Goal: Task Accomplishment & Management: Use online tool/utility

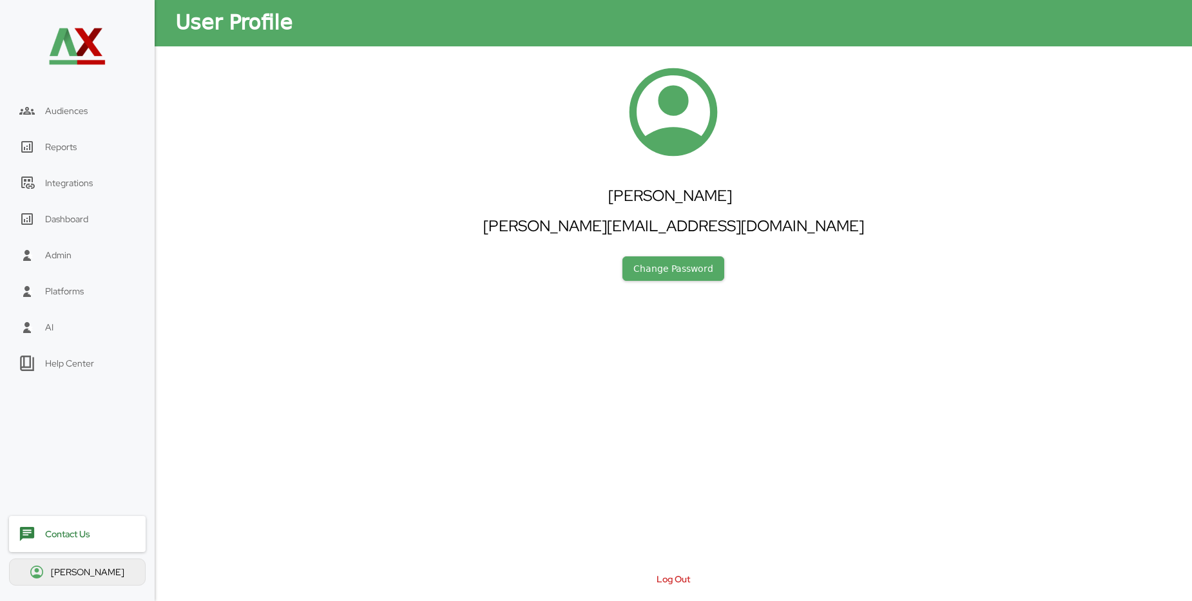
click at [52, 294] on div "Platforms" at bounding box center [64, 291] width 39 height 12
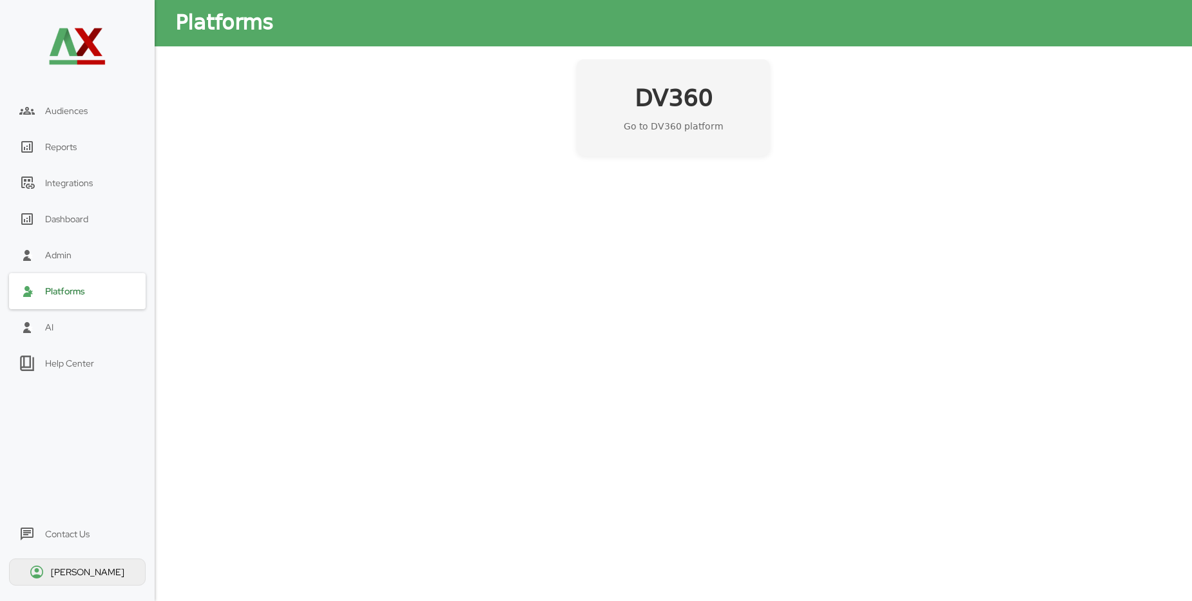
click at [684, 105] on h2 "DV360" at bounding box center [674, 98] width 78 height 32
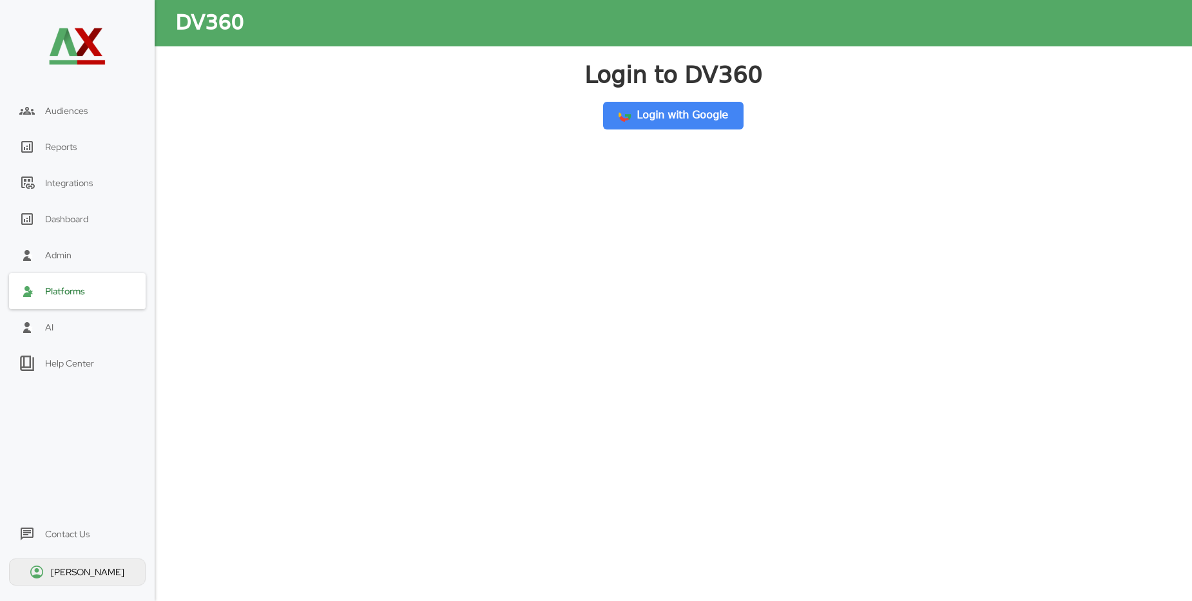
click at [660, 119] on button "Login with Google" at bounding box center [673, 116] width 140 height 28
click at [64, 295] on div "Platforms" at bounding box center [65, 291] width 40 height 12
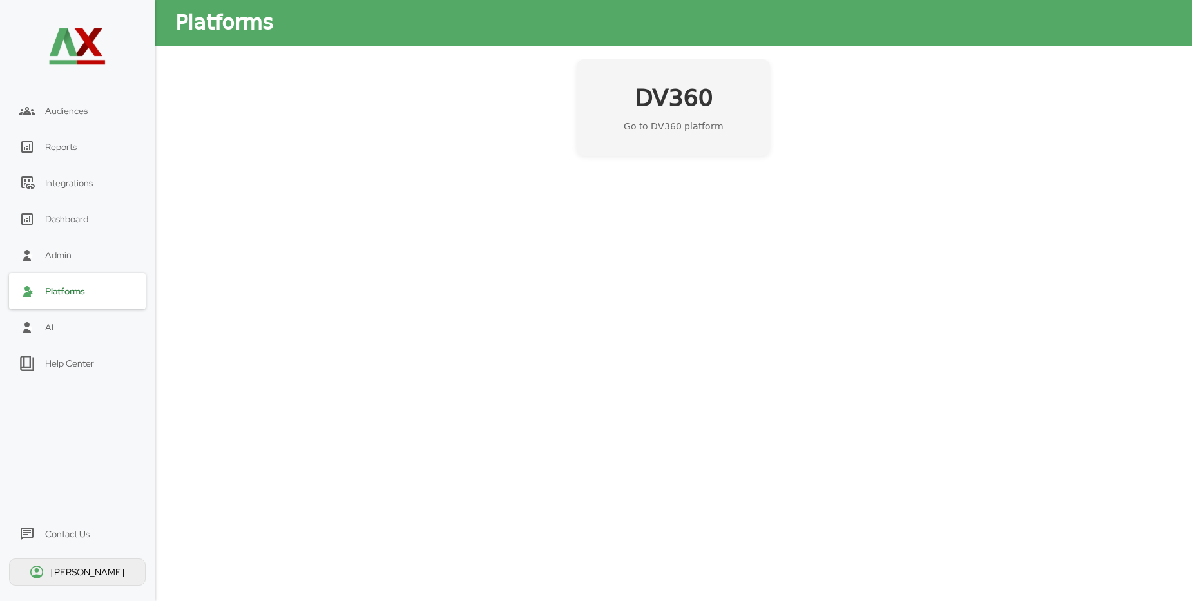
click at [659, 108] on h2 "DV360" at bounding box center [674, 98] width 78 height 32
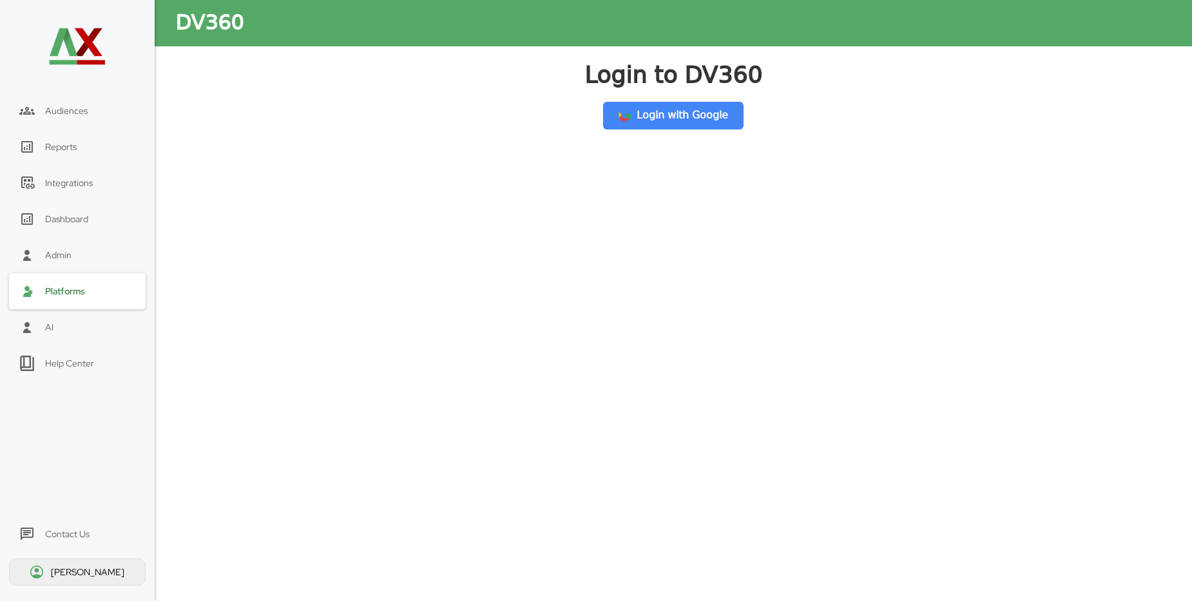
click at [656, 117] on button "Login with Google" at bounding box center [673, 116] width 140 height 28
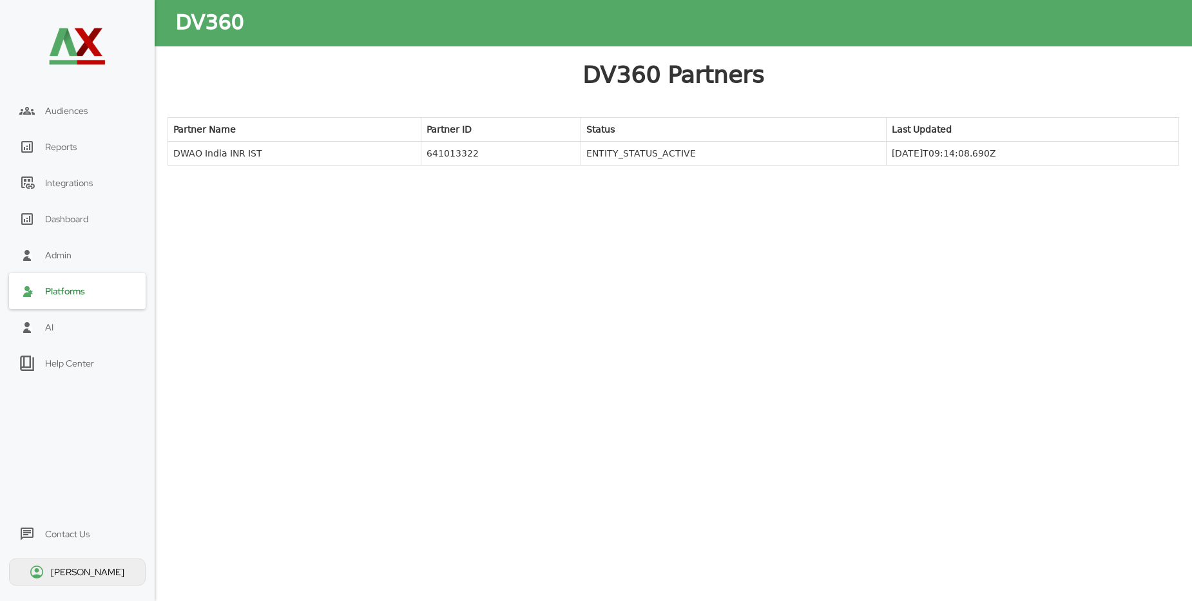
click at [258, 156] on td "DWAO India INR IST" at bounding box center [294, 154] width 253 height 24
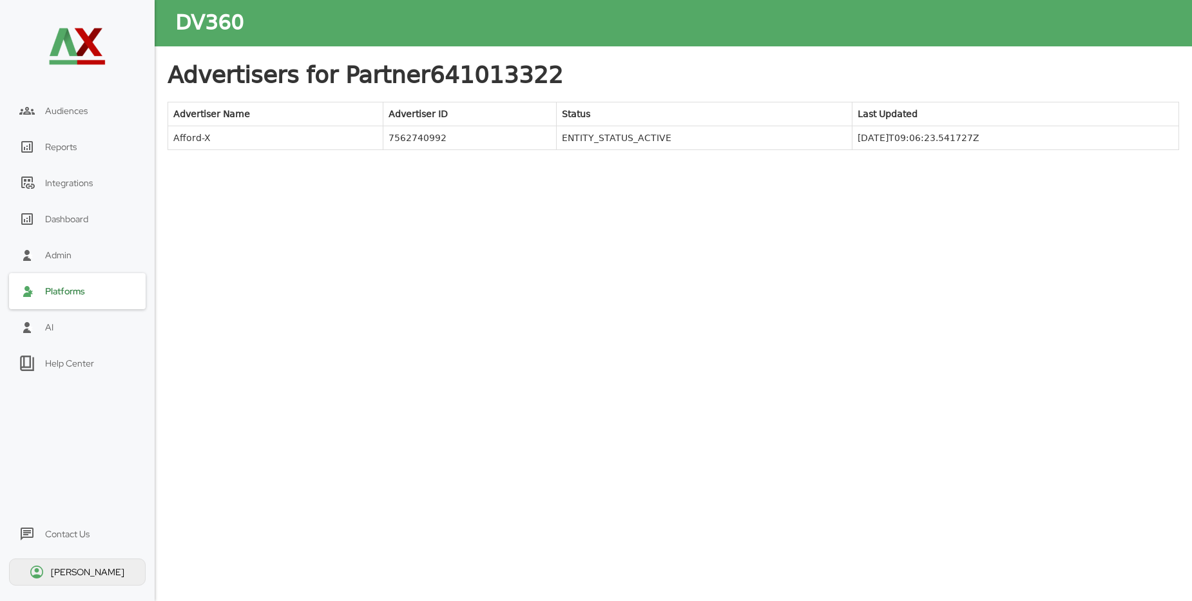
click at [195, 140] on td "Afford-X" at bounding box center [275, 138] width 215 height 24
